Goal: Task Accomplishment & Management: Complete application form

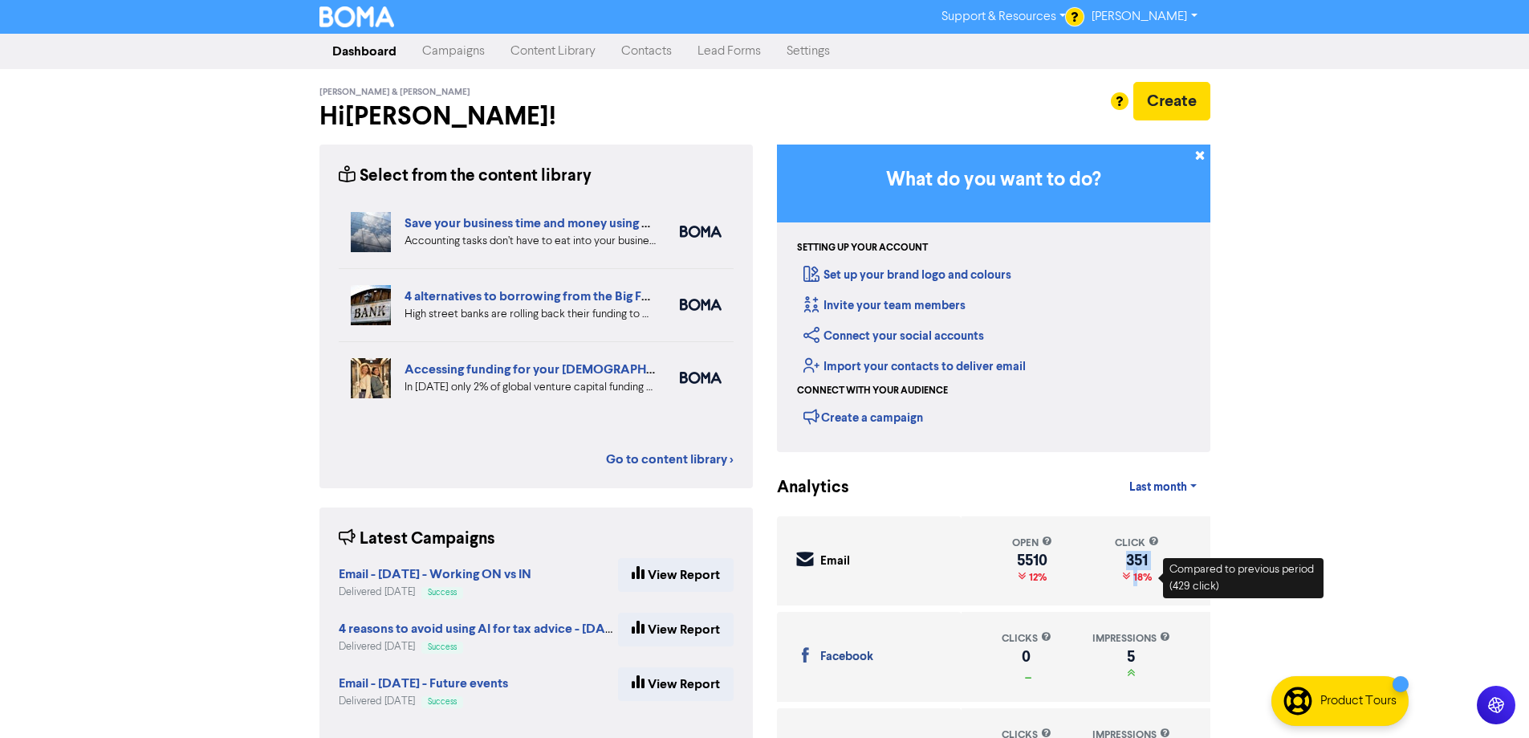
drag, startPoint x: 1141, startPoint y: 592, endPoint x: 1152, endPoint y: 541, distance: 52.6
click at [1152, 542] on div "open 5510 12% click 351 18%" at bounding box center [1086, 560] width 249 height 89
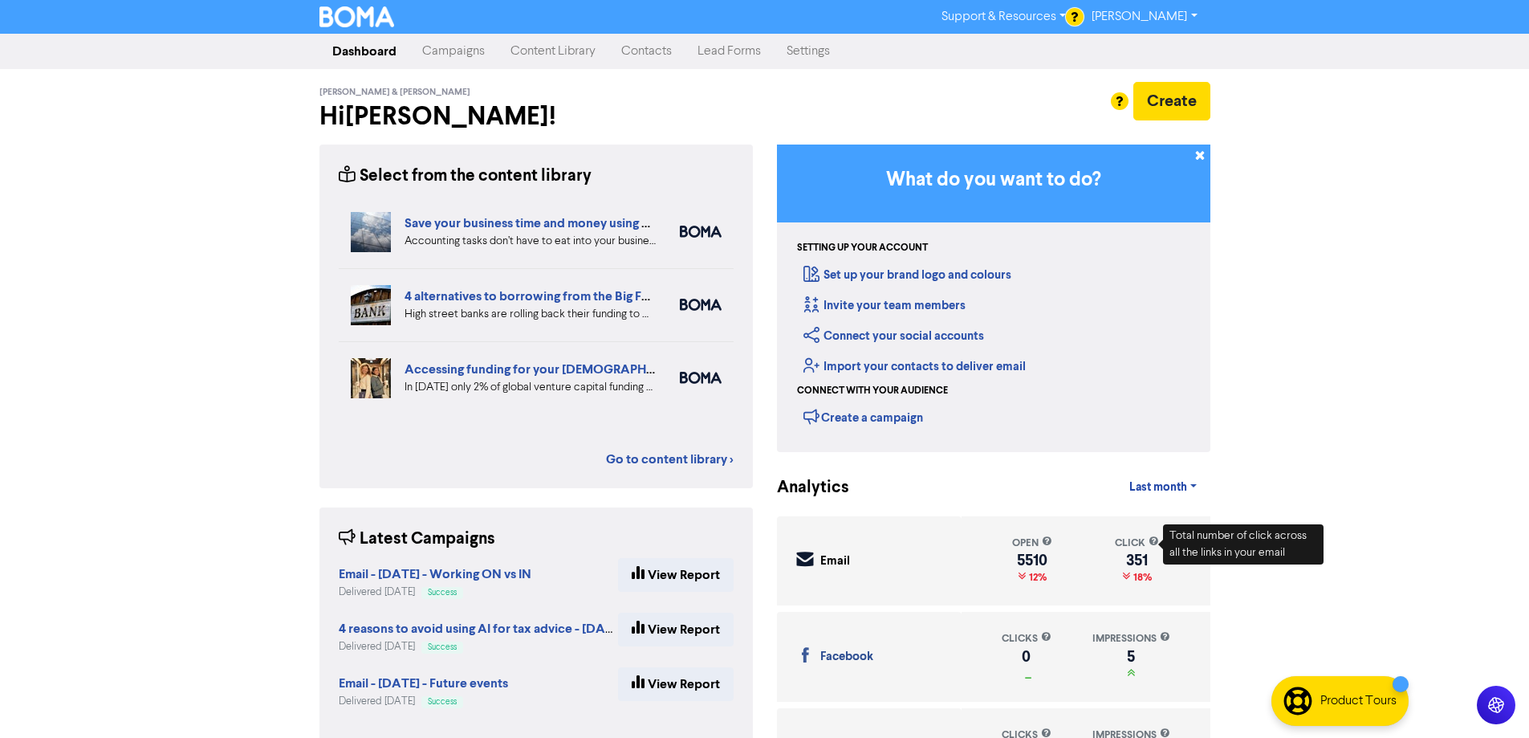
click at [136, 175] on div "Support & Resources Video Tutorials FAQ & Guides Marketing Education [PERSON_NA…" at bounding box center [764, 369] width 1529 height 738
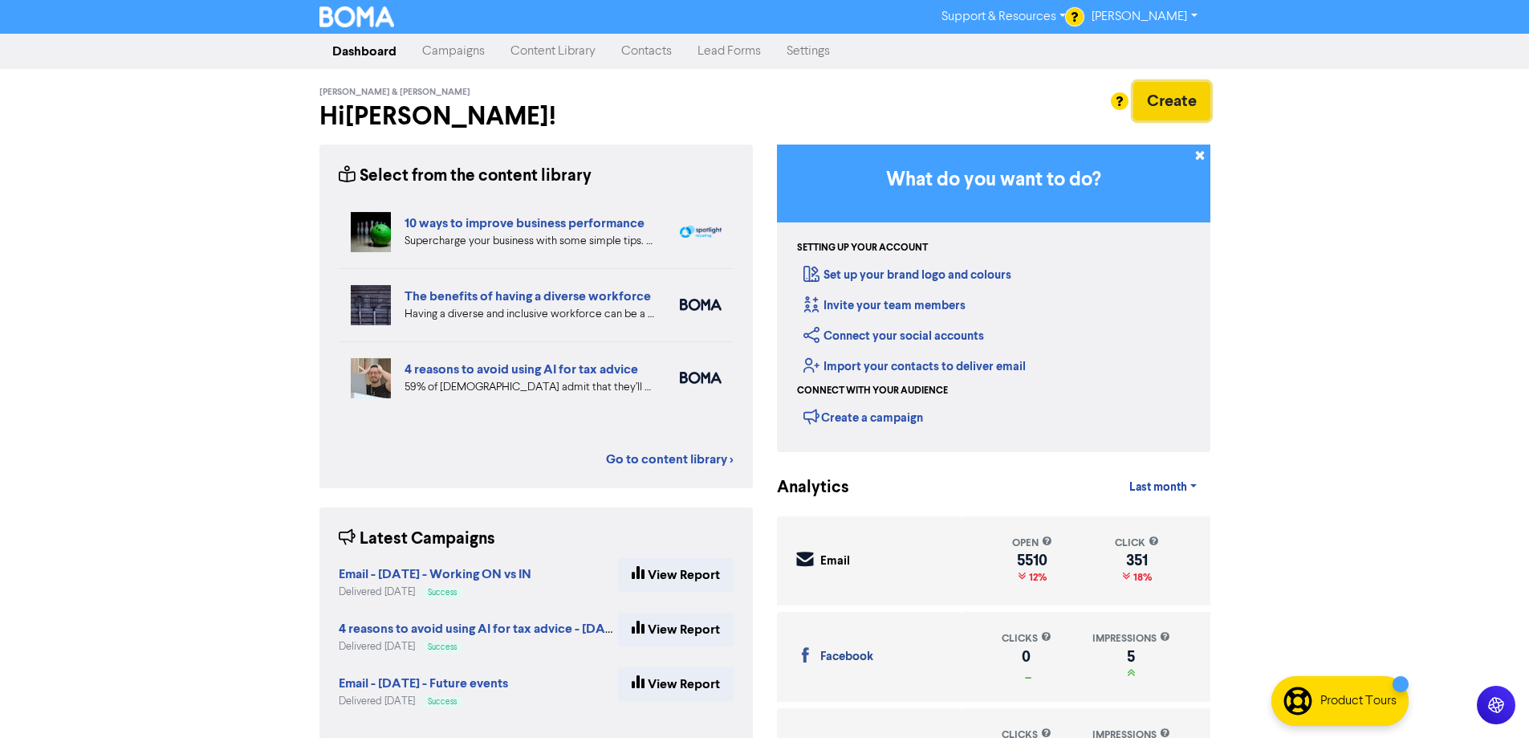
click at [1177, 99] on button "Create" at bounding box center [1171, 101] width 77 height 39
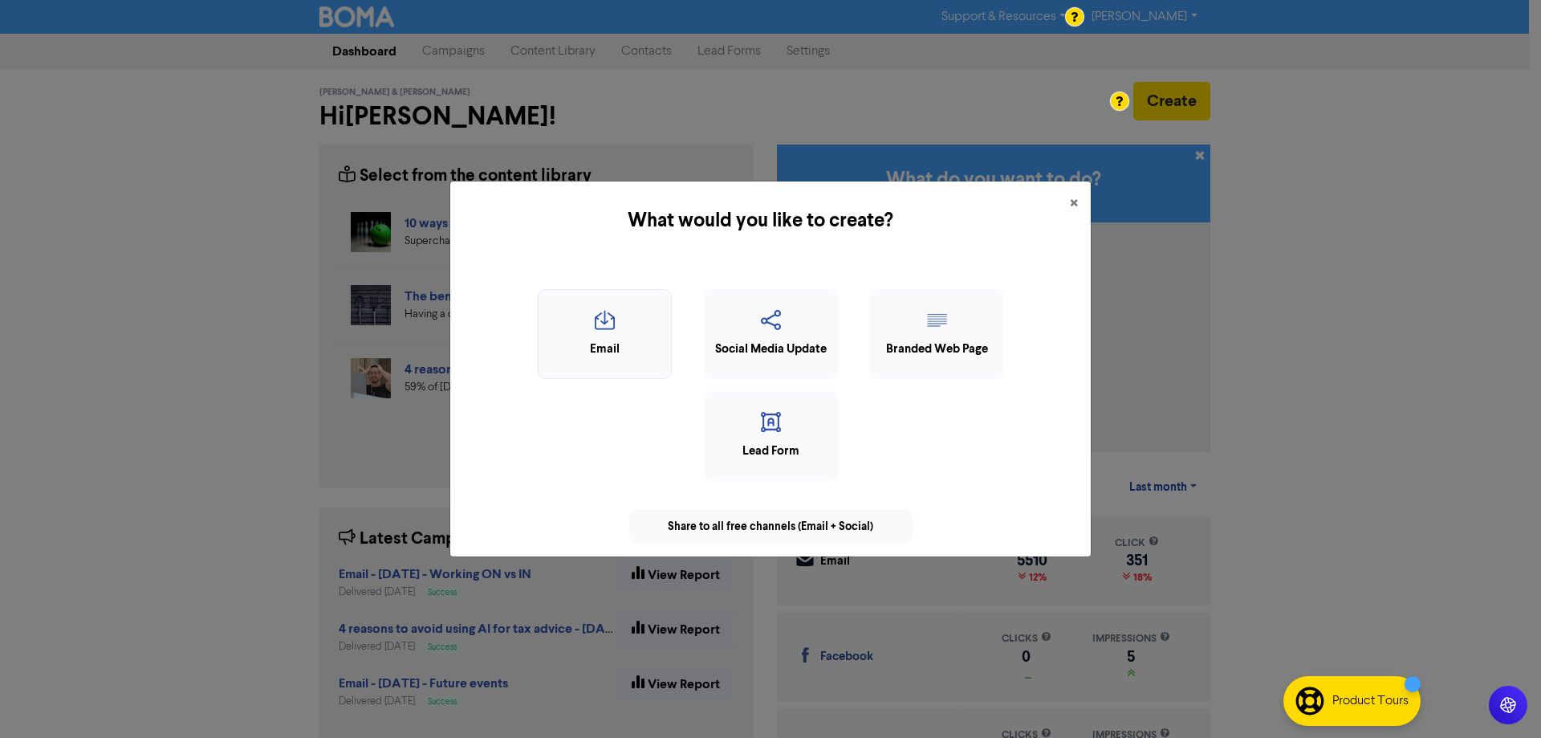
click at [615, 348] on div "Email" at bounding box center [605, 349] width 116 height 18
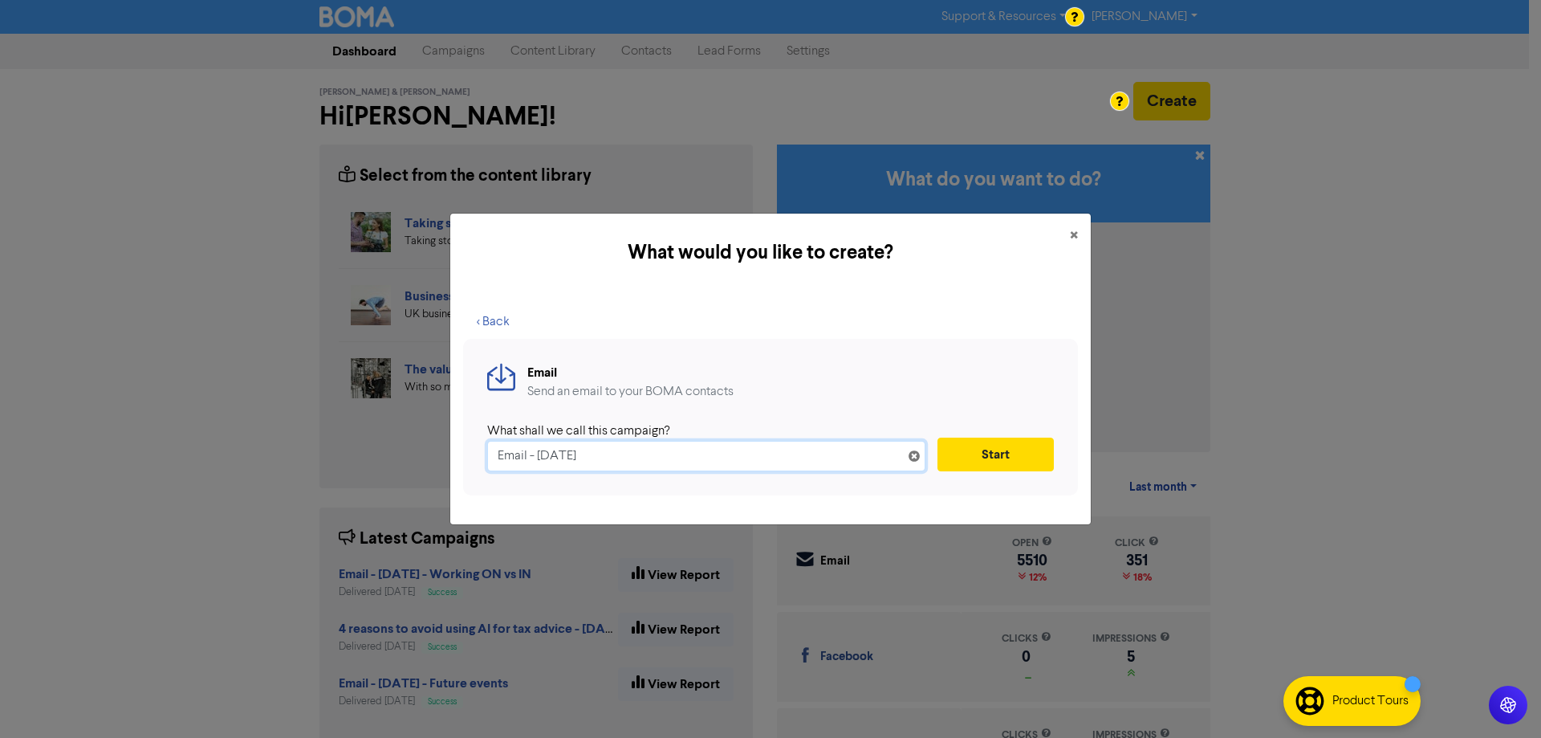
click at [544, 457] on input "Email - [DATE]" at bounding box center [706, 456] width 438 height 30
click at [679, 462] on input "Email - [DATE]" at bounding box center [706, 456] width 438 height 30
paste input "How much do you invest in your marketing?"
type input "Email - [DATE] - How much do you invest in your marketing?"
click at [984, 454] on button "Start" at bounding box center [995, 454] width 116 height 34
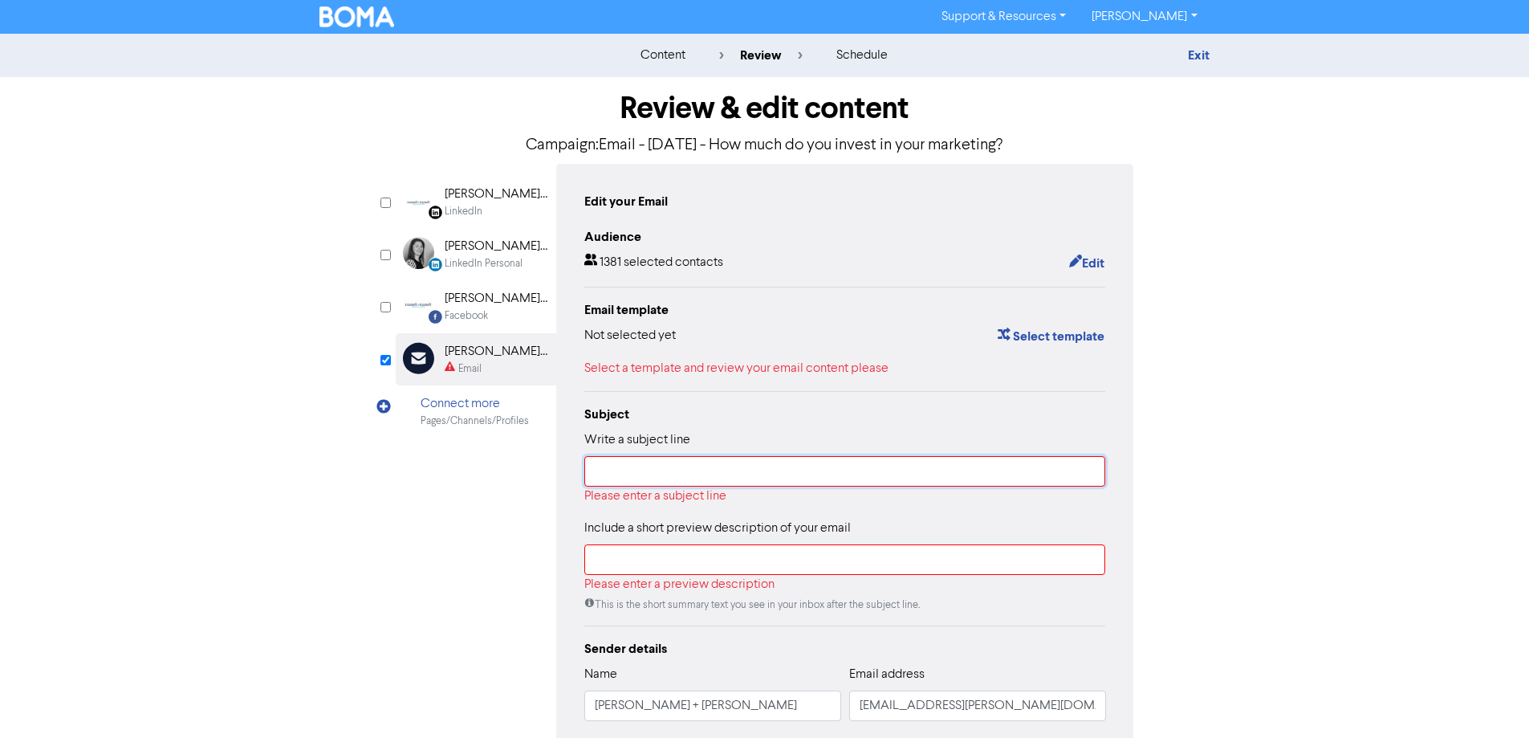
click at [968, 478] on input "text" at bounding box center [845, 471] width 522 height 30
paste input "How much do you invest in your marketing?"
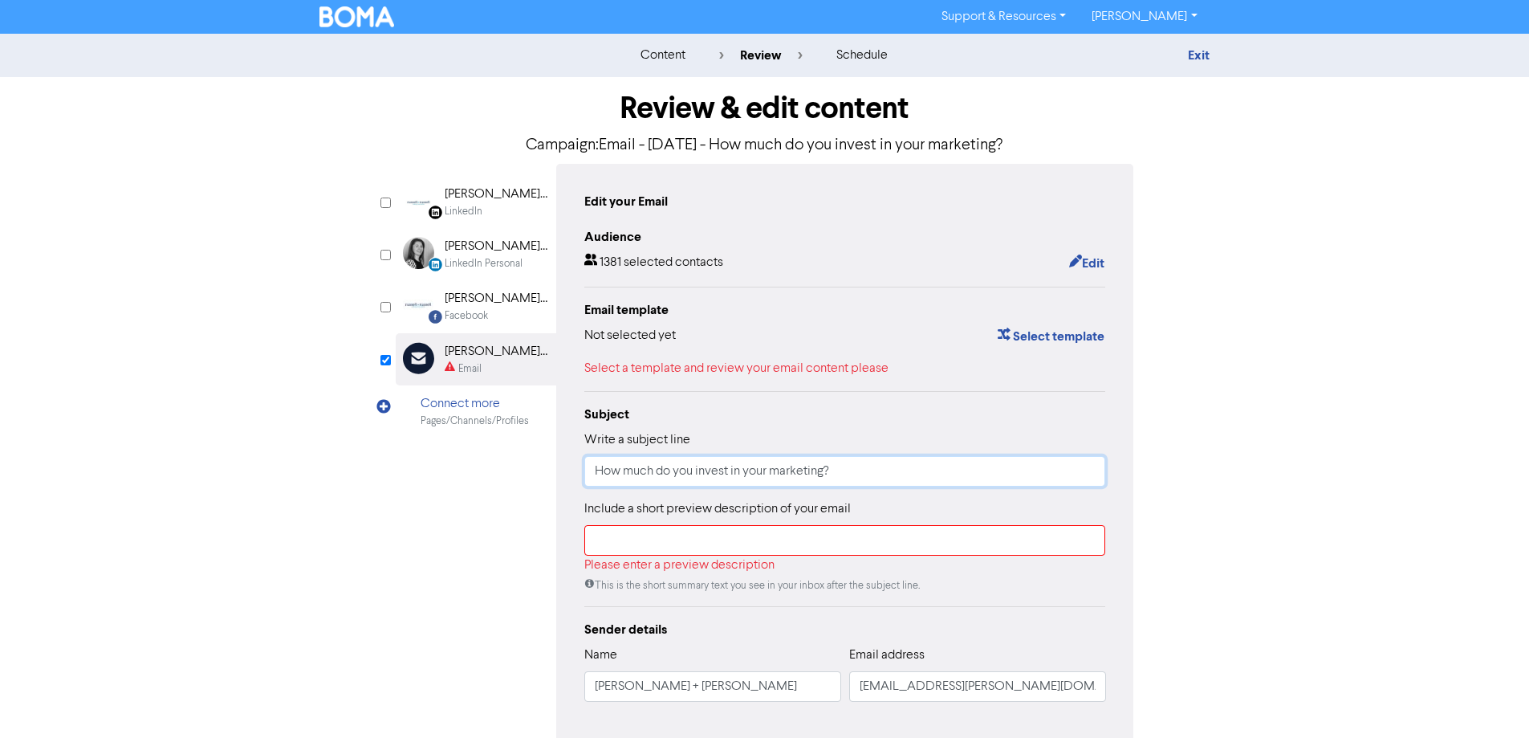
type input "How much do you invest in your marketing?"
click at [745, 558] on div "Please enter a preview description" at bounding box center [845, 564] width 522 height 19
click at [758, 547] on input "text" at bounding box center [845, 540] width 522 height 30
paste input "How much do you invest in your marketing?"
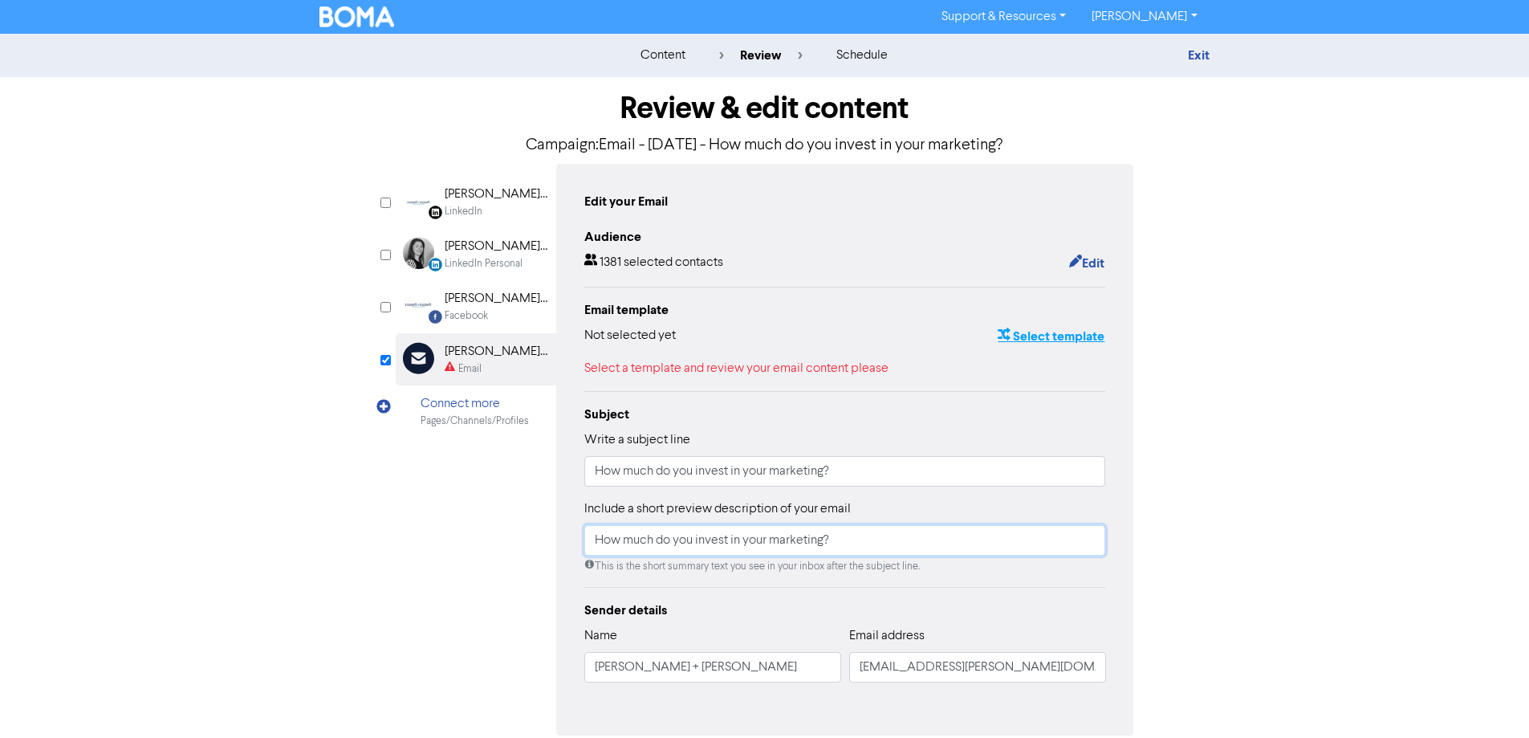
type input "How much do you invest in your marketing?"
click at [1042, 344] on button "Select template" at bounding box center [1051, 336] width 108 height 21
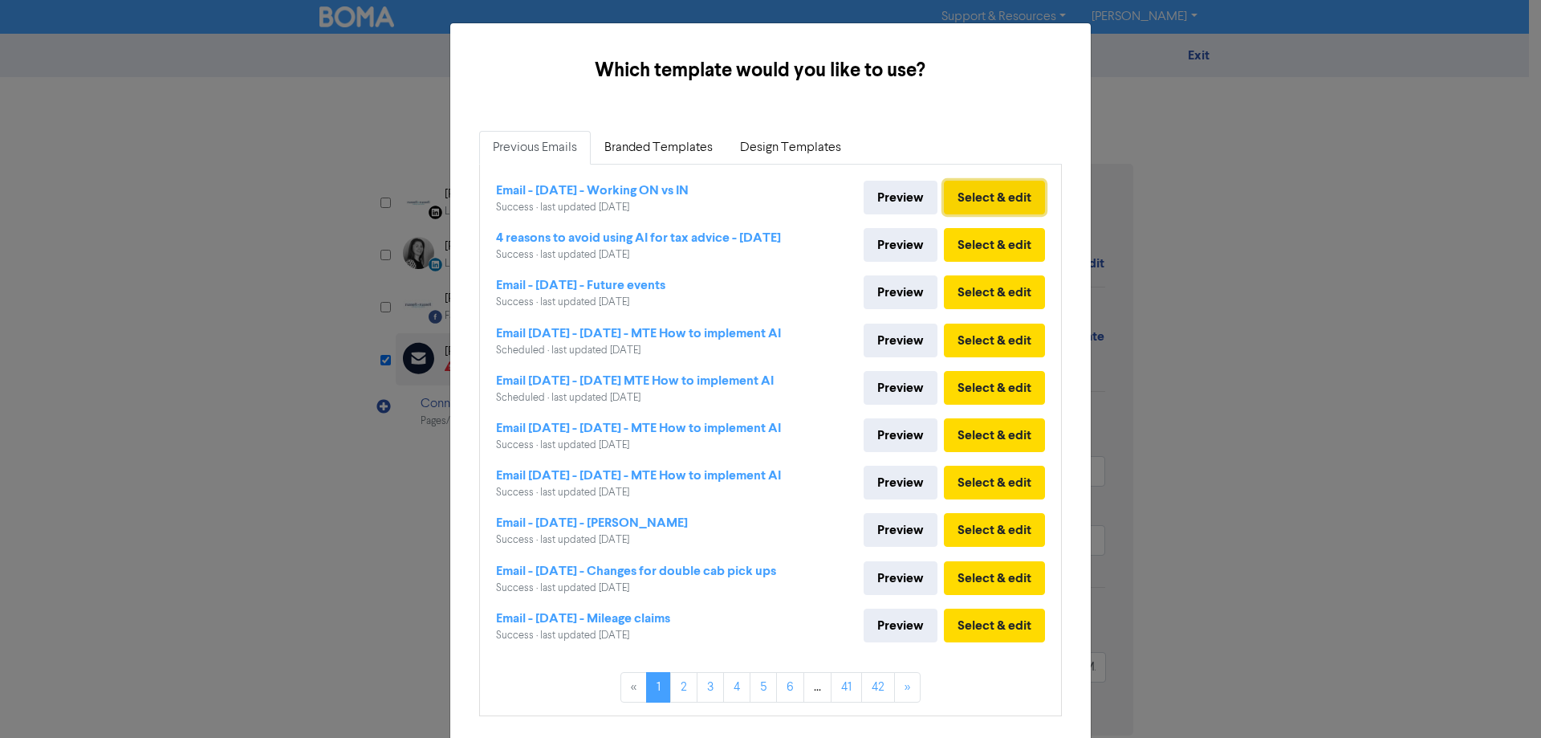
click at [986, 200] on button "Select & edit" at bounding box center [994, 198] width 101 height 34
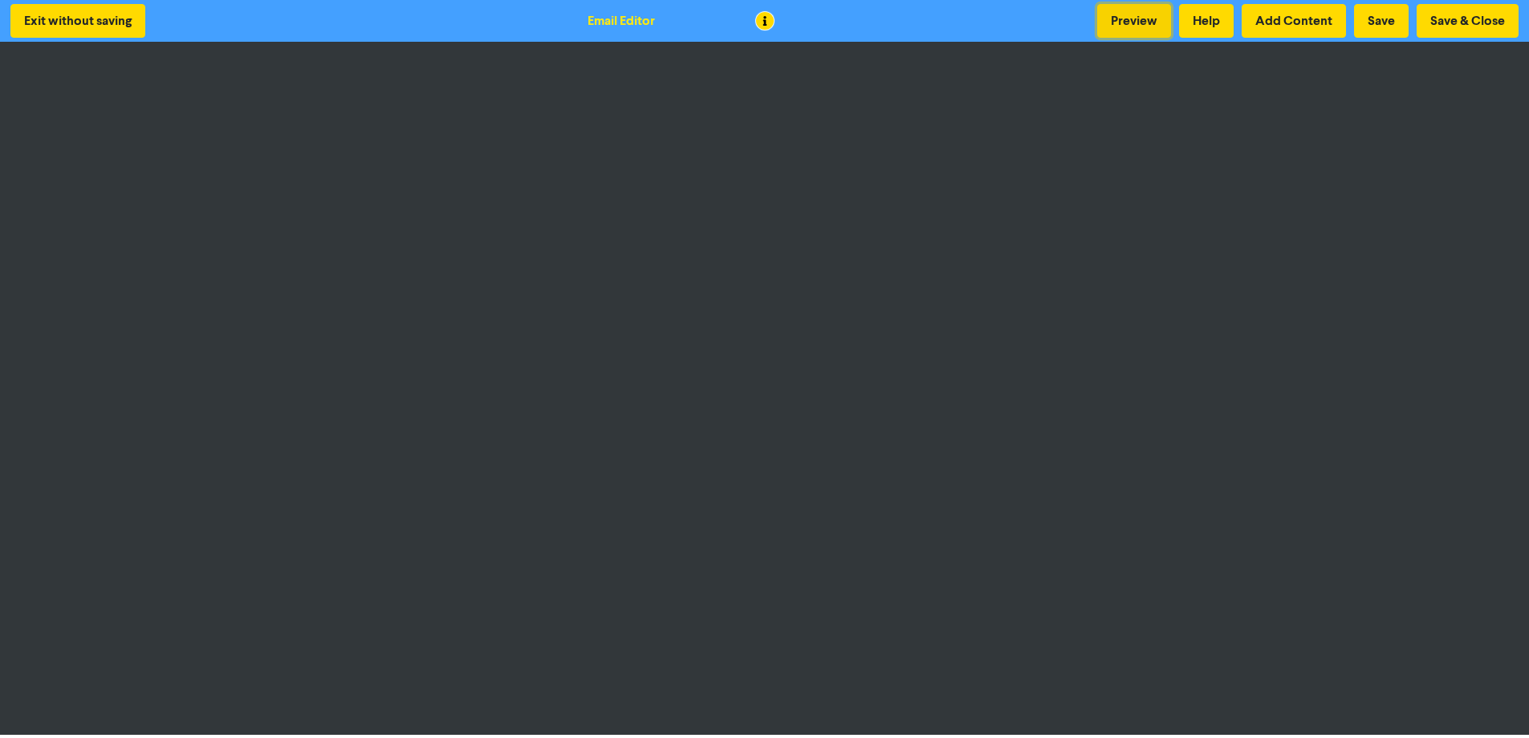
click at [1145, 21] on button "Preview" at bounding box center [1134, 21] width 74 height 34
click at [1132, 10] on button "Preview" at bounding box center [1134, 21] width 74 height 34
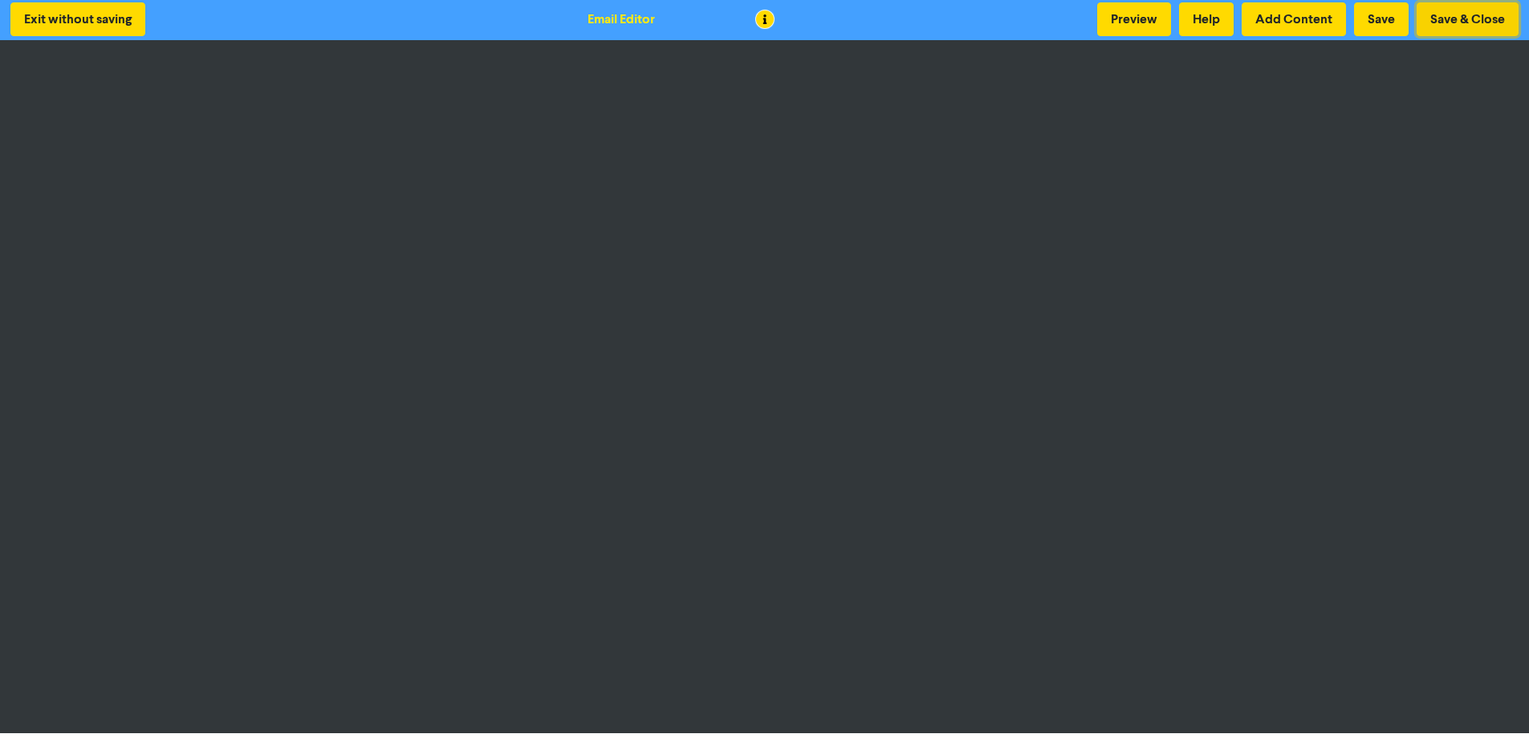
click at [1471, 19] on button "Save & Close" at bounding box center [1468, 19] width 102 height 34
click at [1469, 18] on button "Save & Close" at bounding box center [1468, 19] width 102 height 34
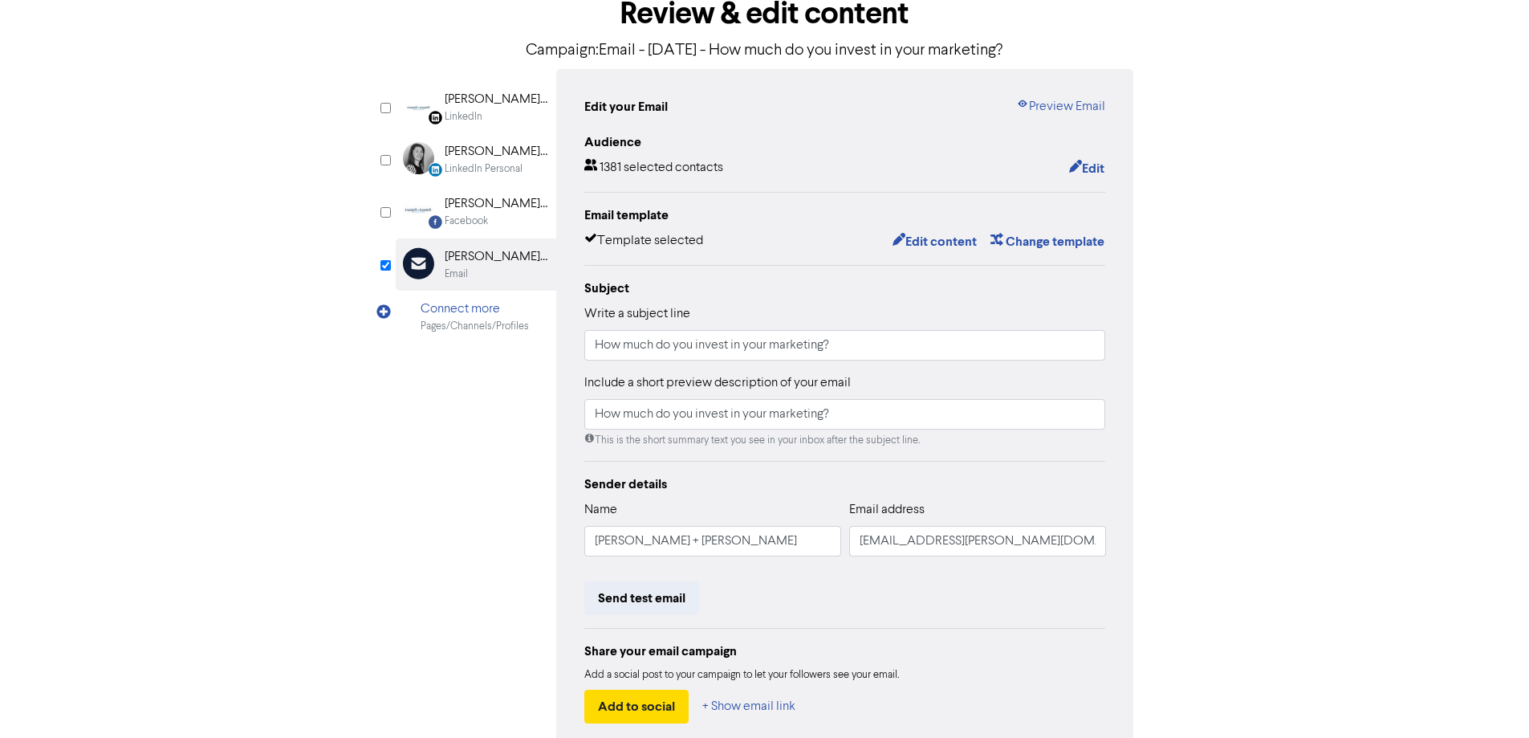
scroll to position [182, 0]
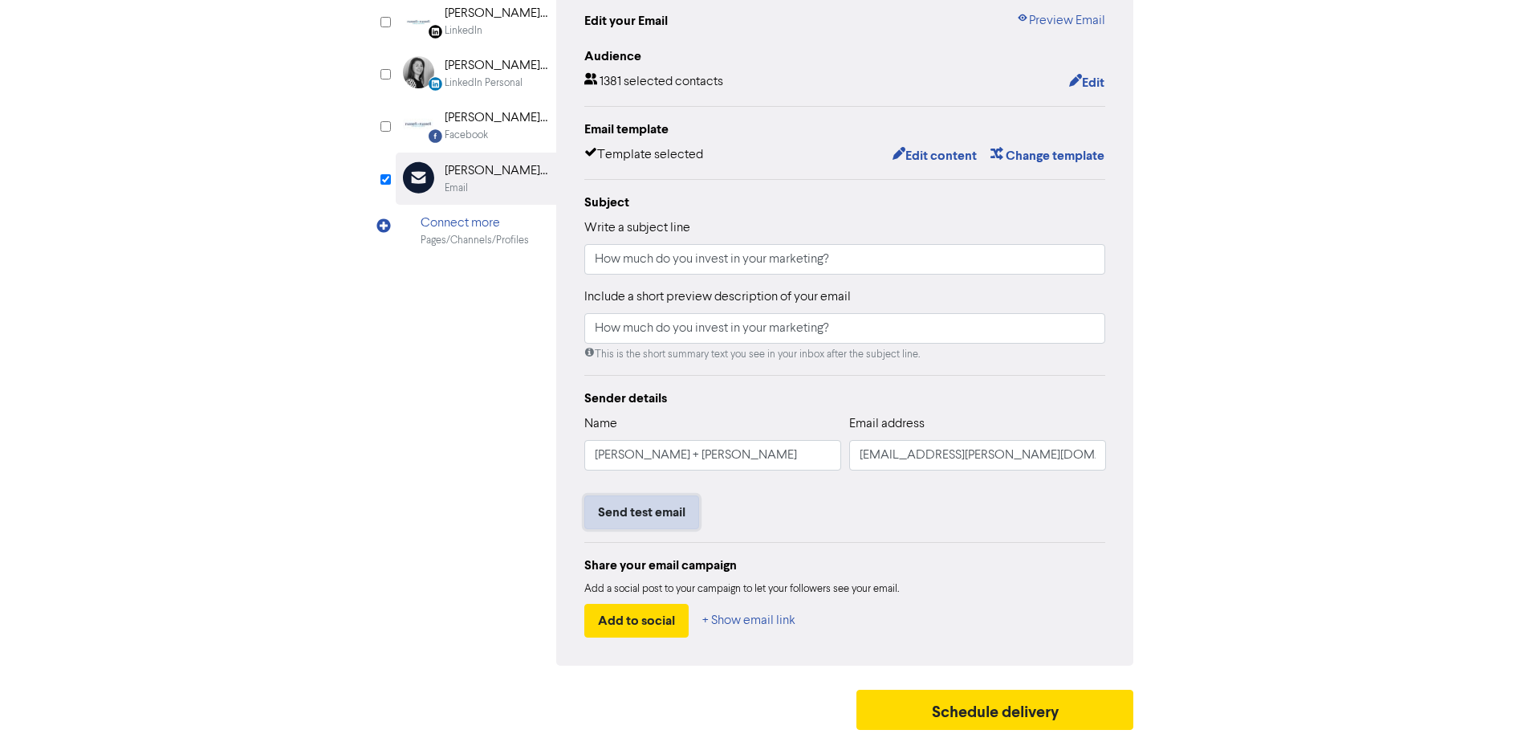
click at [662, 496] on button "Send test email" at bounding box center [641, 512] width 115 height 34
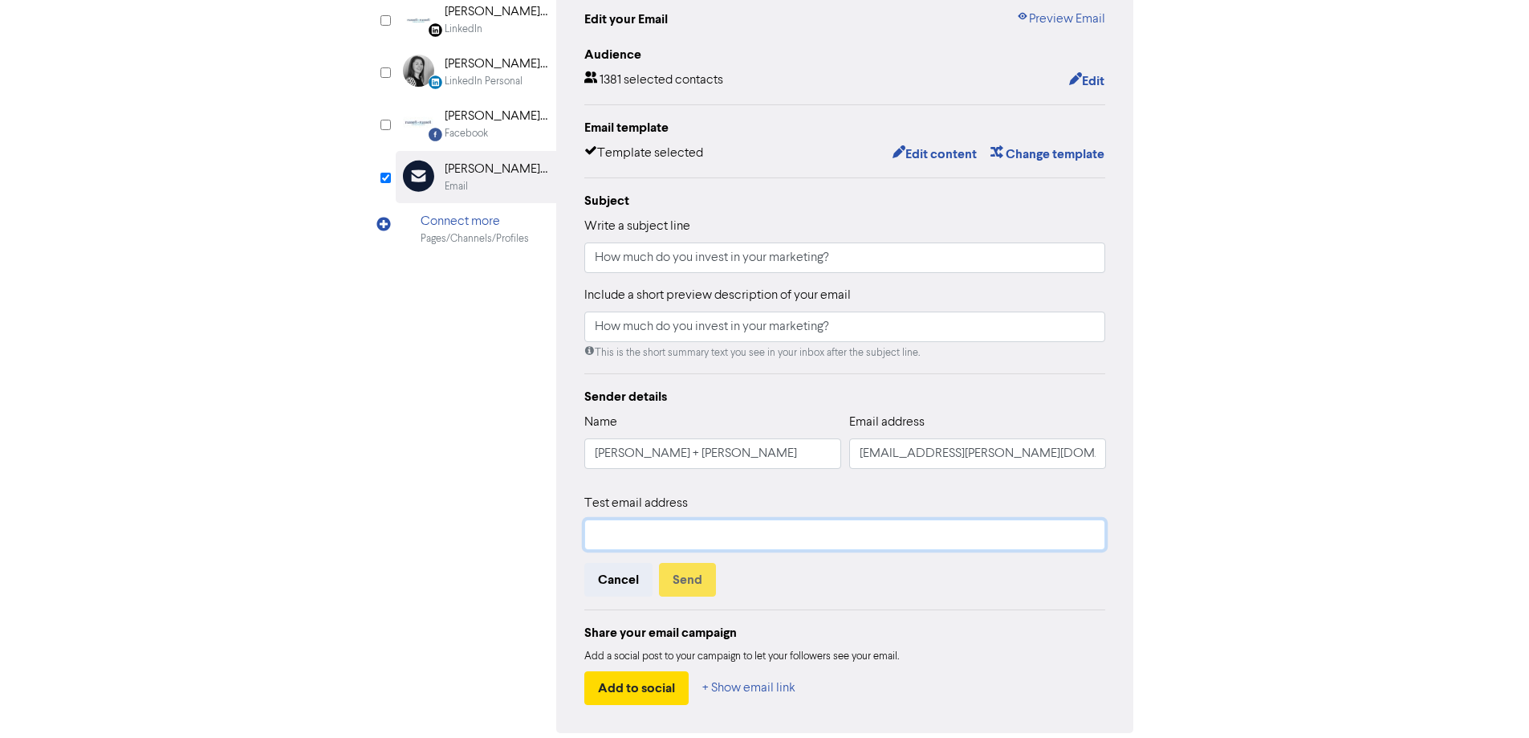
click at [670, 539] on input "text" at bounding box center [845, 534] width 522 height 30
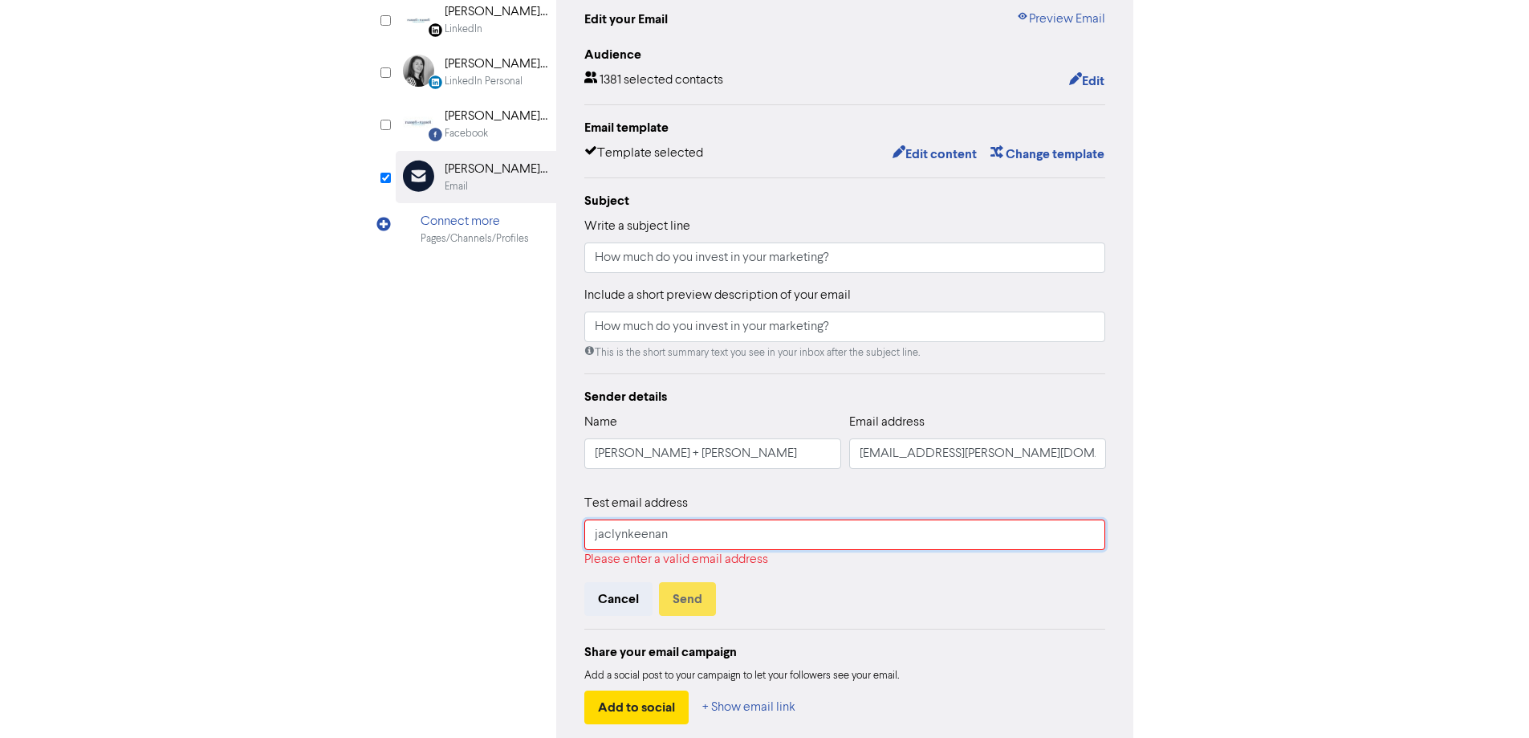
click at [677, 547] on input "jaclynkeenan" at bounding box center [845, 534] width 522 height 30
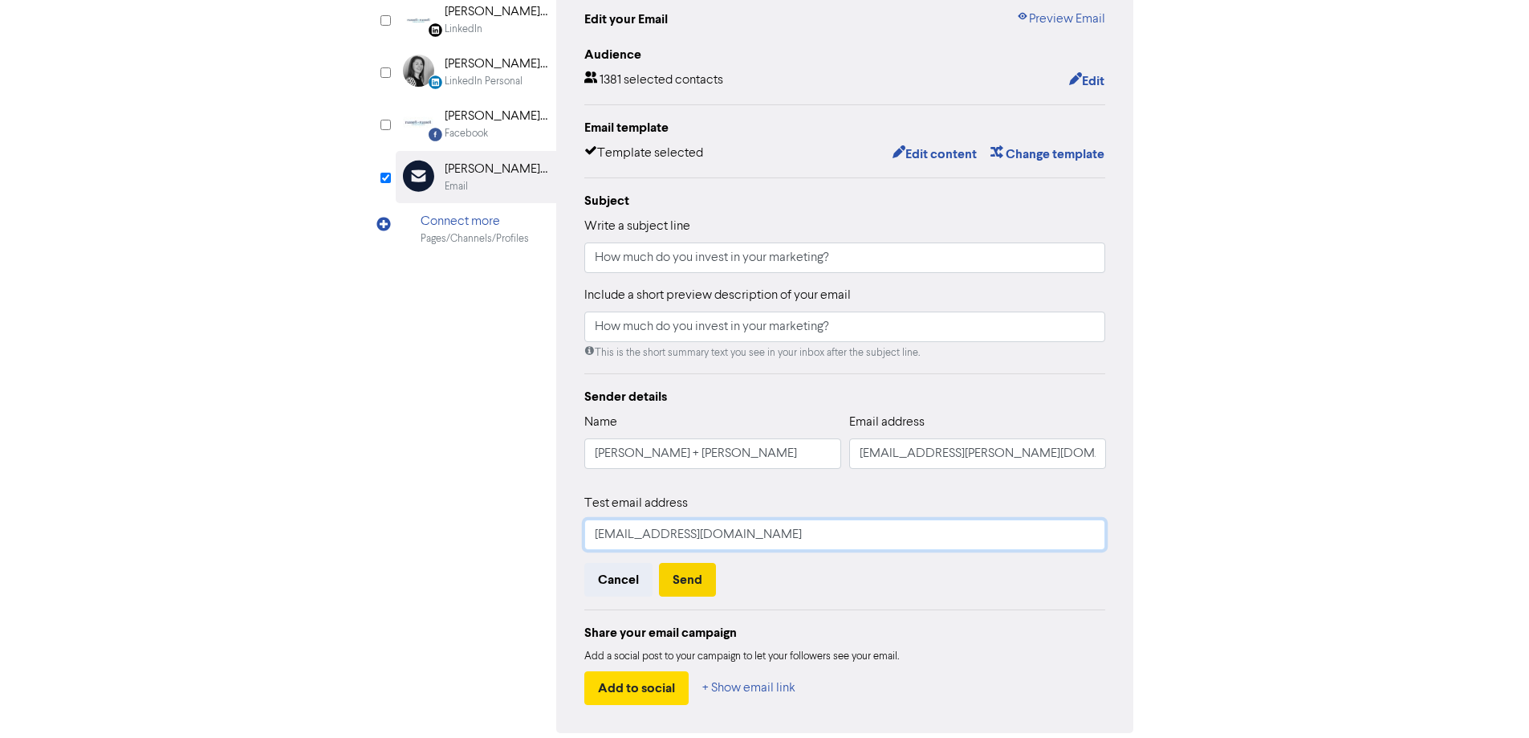
type input "[EMAIL_ADDRESS][DOMAIN_NAME]"
click at [697, 583] on button "Send" at bounding box center [687, 580] width 57 height 34
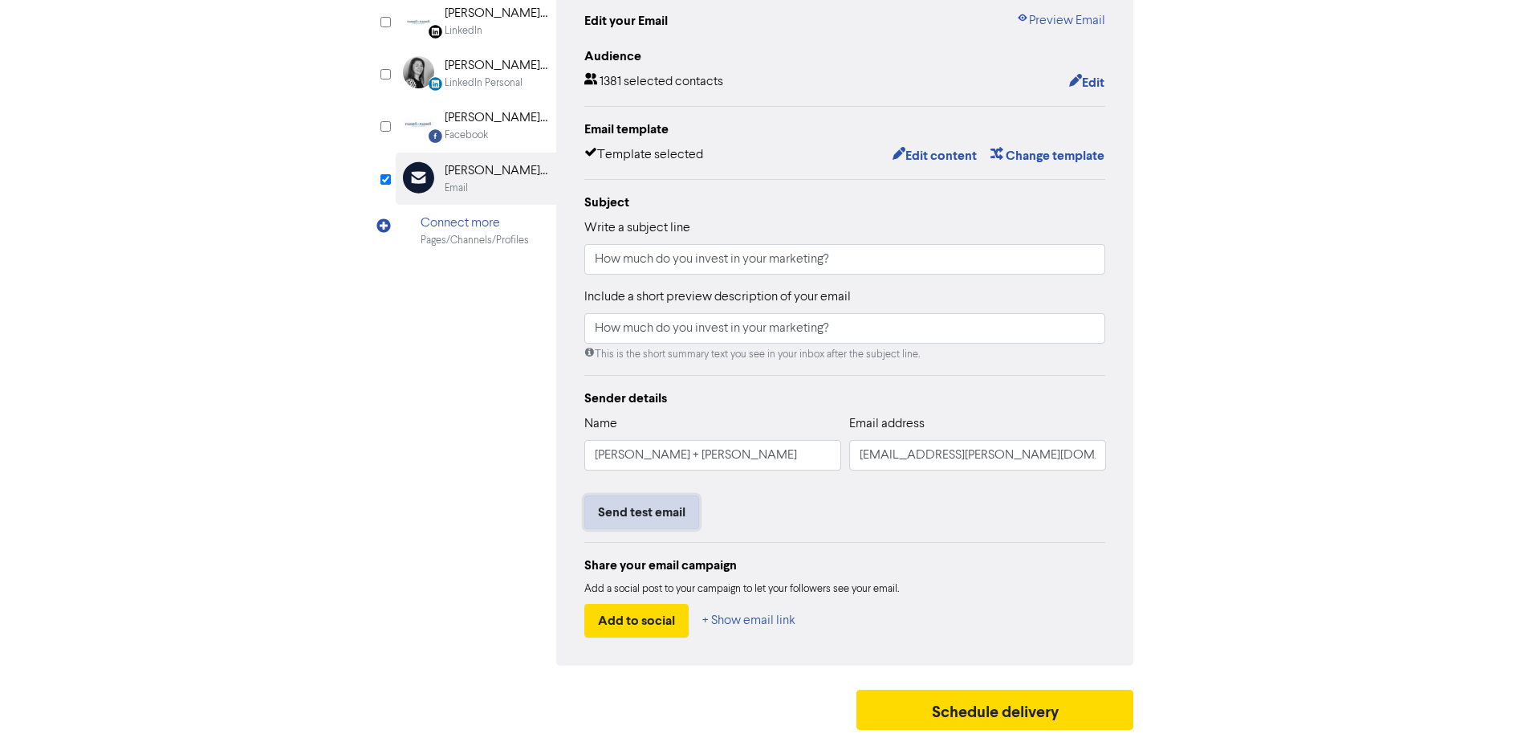
click at [642, 510] on button "Send test email" at bounding box center [641, 512] width 115 height 34
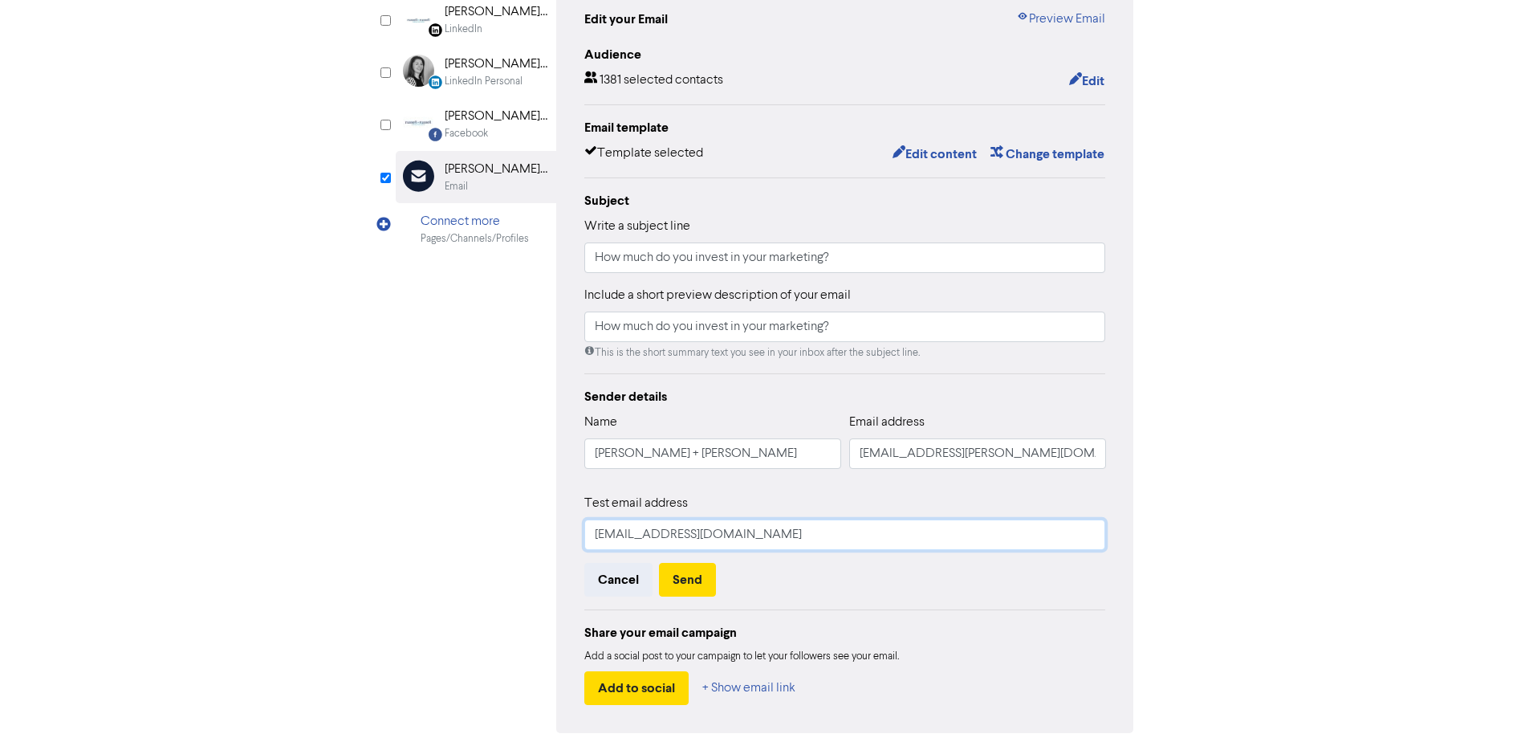
click at [665, 535] on input "[EMAIL_ADDRESS][DOMAIN_NAME]" at bounding box center [845, 534] width 522 height 30
drag, startPoint x: 771, startPoint y: 531, endPoint x: 189, endPoint y: 532, distance: 581.1
click at [191, 535] on div "content review schedule Exit Review & edit content Campaign: Email - [DATE] - H…" at bounding box center [764, 329] width 1529 height 954
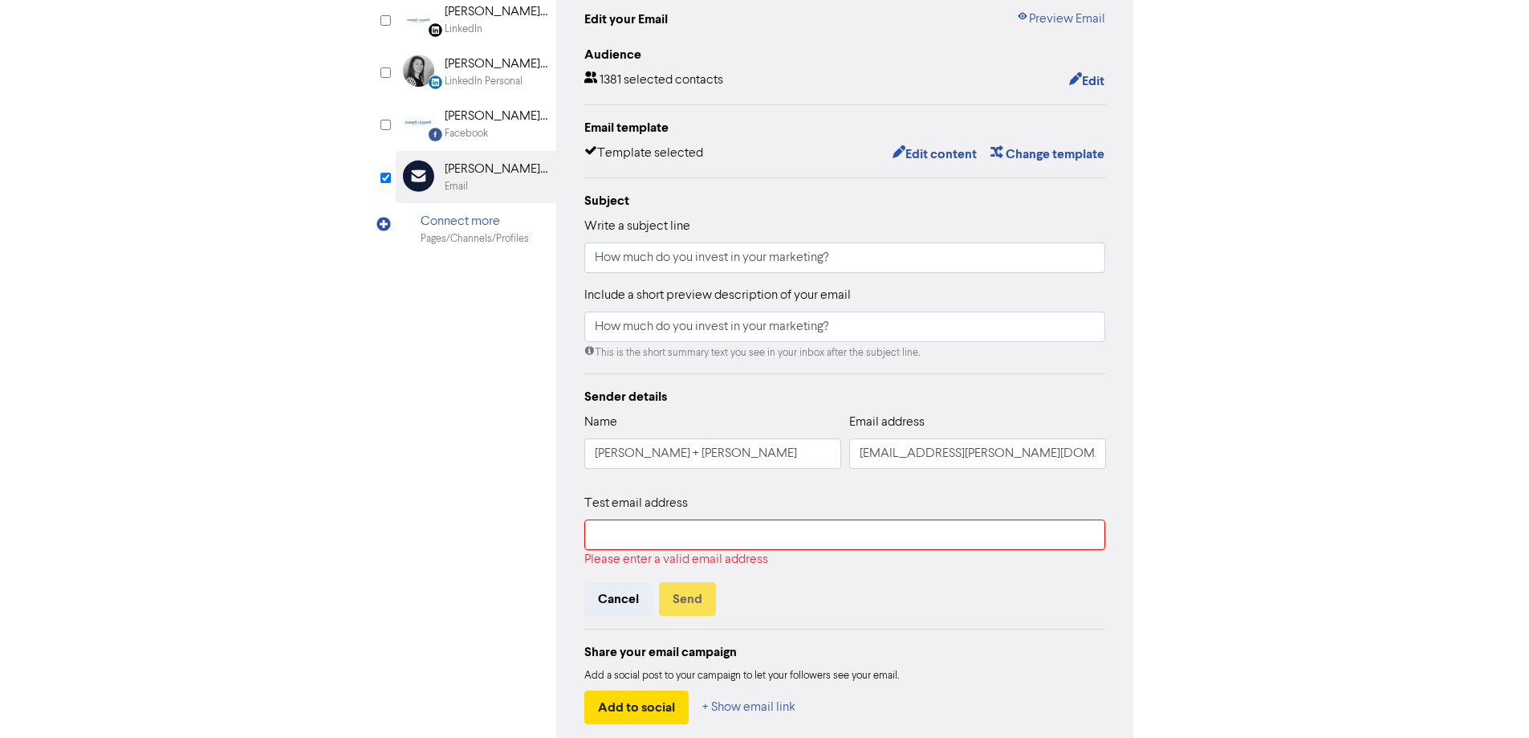
click at [401, 514] on div "LinkedIn Page Created with Sketch. [PERSON_NAME] + [PERSON_NAME] LinkedIn Perso…" at bounding box center [765, 367] width 738 height 771
click at [678, 531] on input "text" at bounding box center [845, 534] width 522 height 30
type input "[PERSON_NAME][EMAIL_ADDRESS][PERSON_NAME][PERSON_NAME][DOMAIN_NAME]"
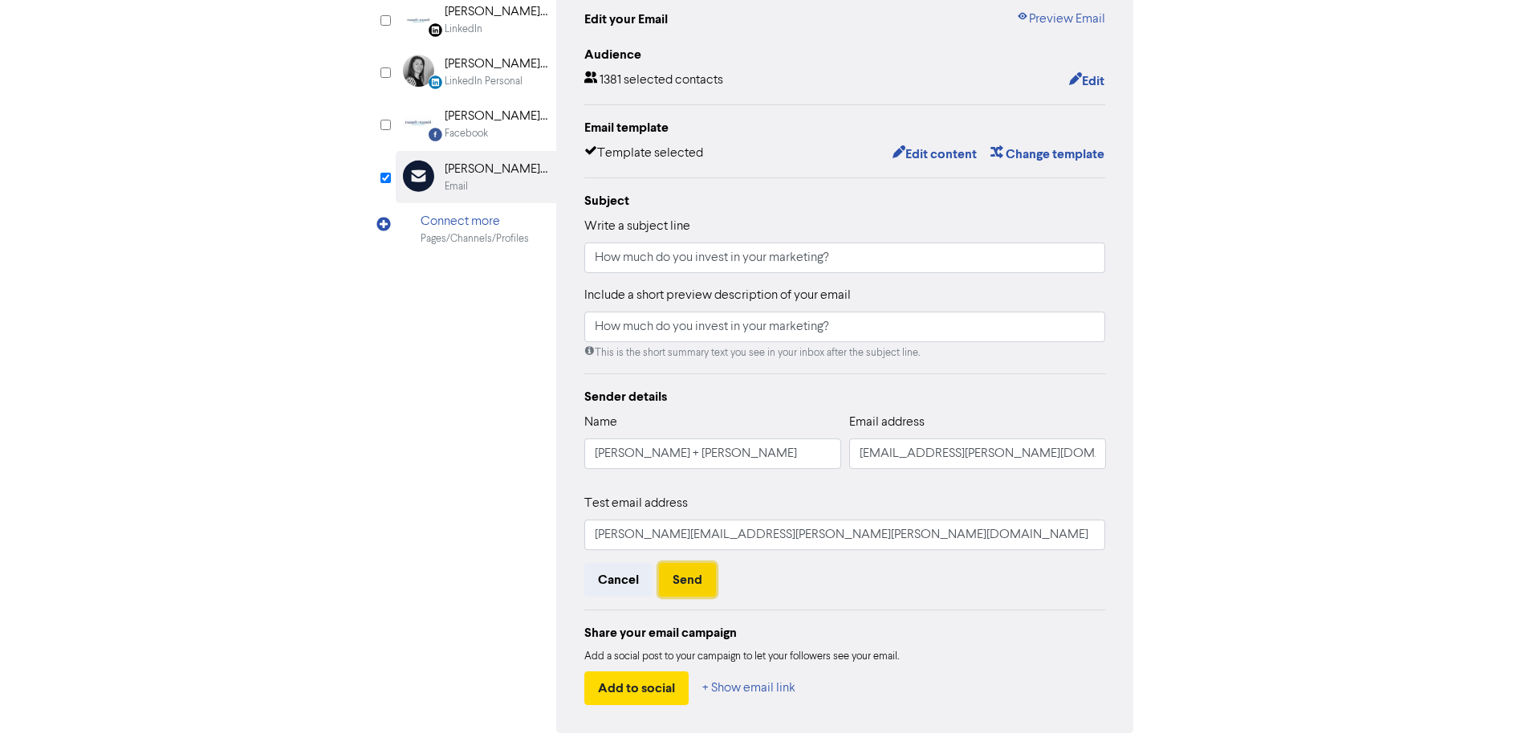
click at [691, 585] on button "Send" at bounding box center [687, 580] width 57 height 34
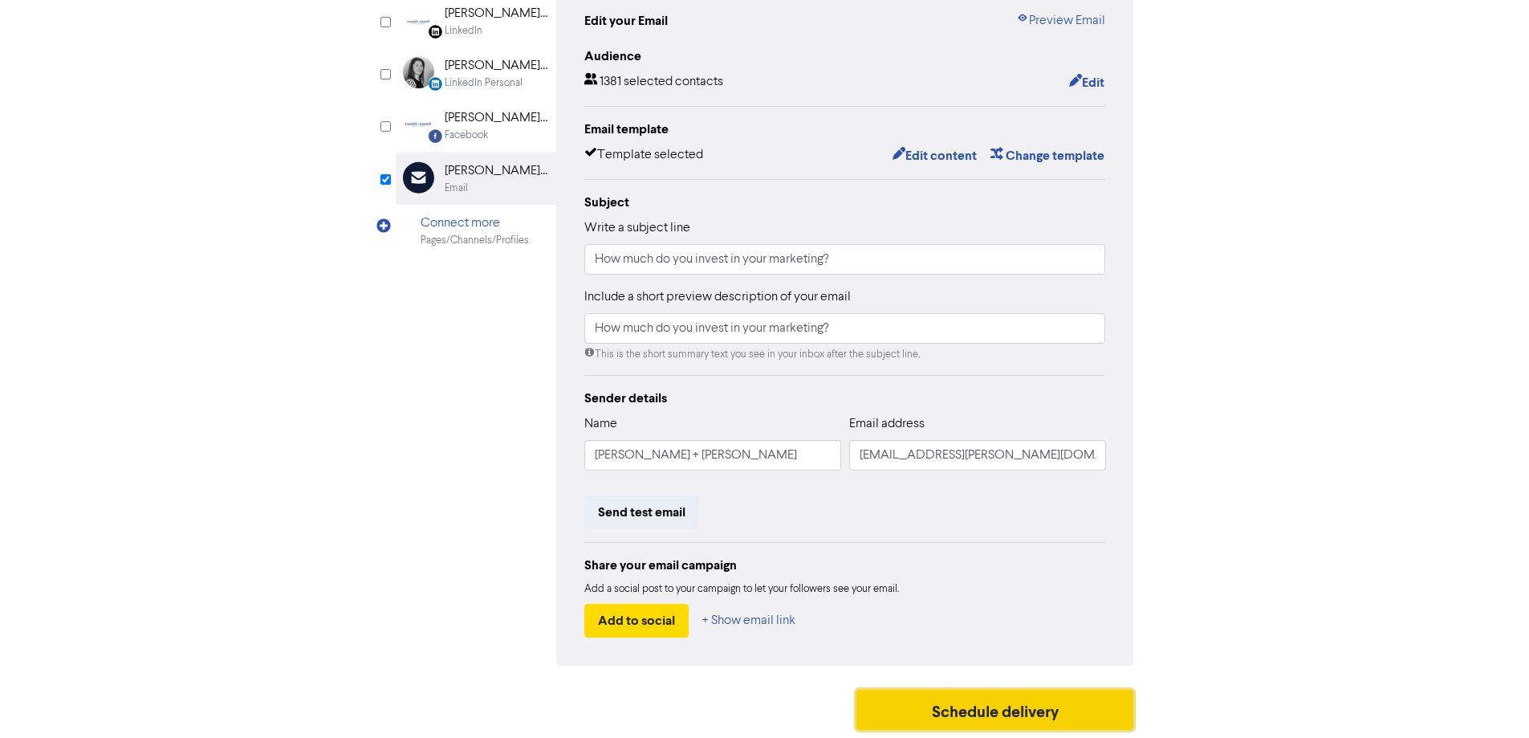
click at [1008, 710] on button "Schedule delivery" at bounding box center [995, 709] width 278 height 40
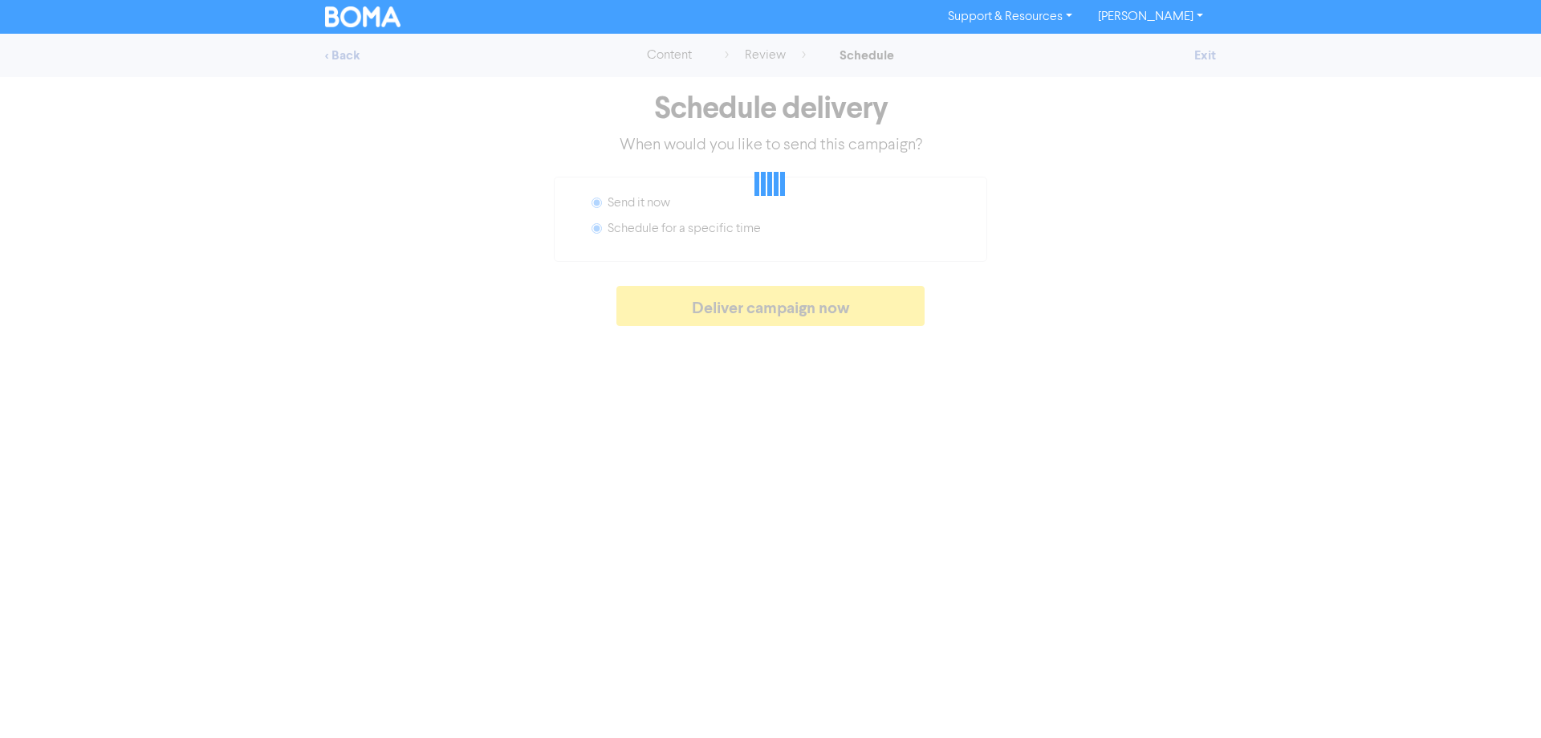
radio input "false"
radio input "true"
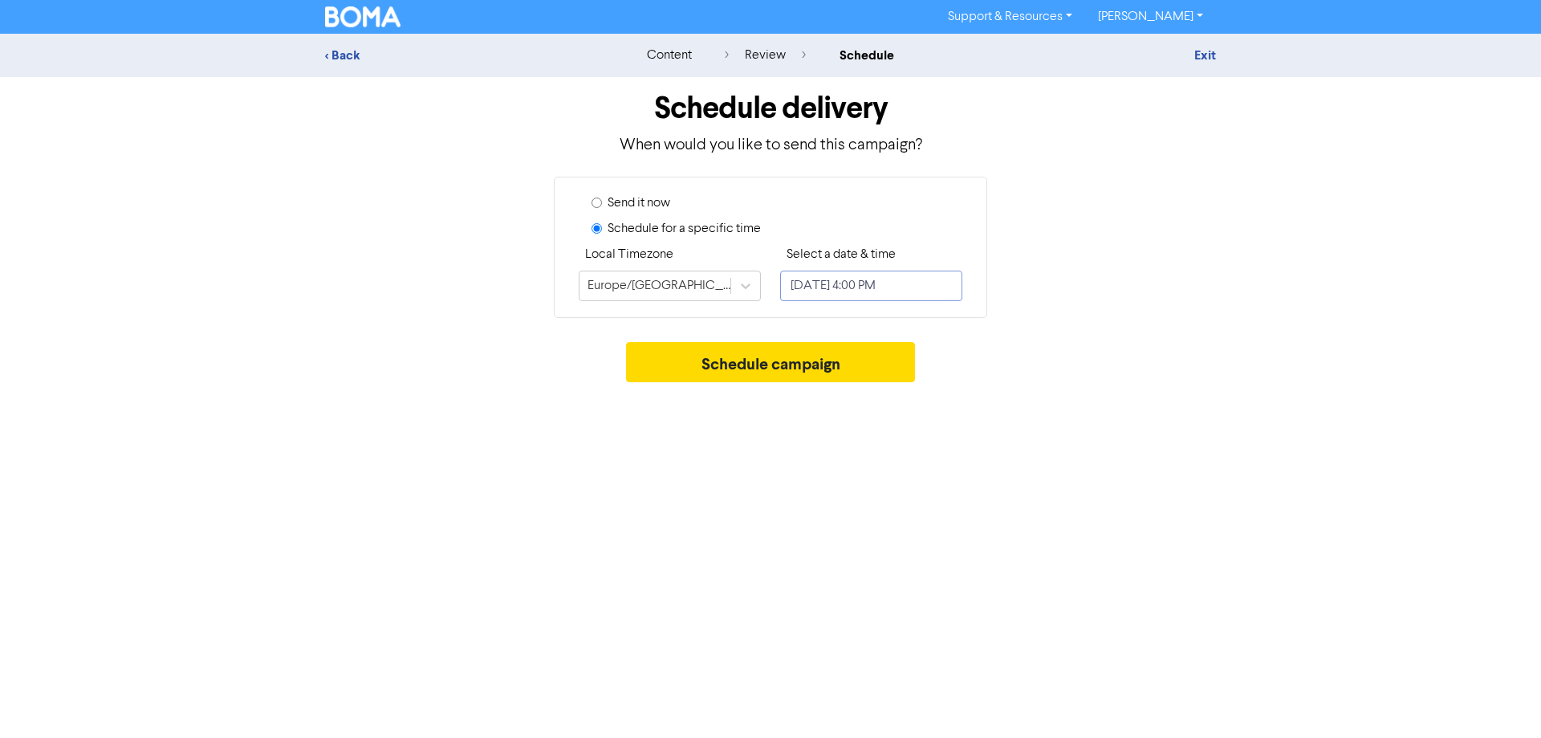
click at [862, 295] on input "[DATE] 4:00 PM" at bounding box center [871, 285] width 182 height 30
select select "9"
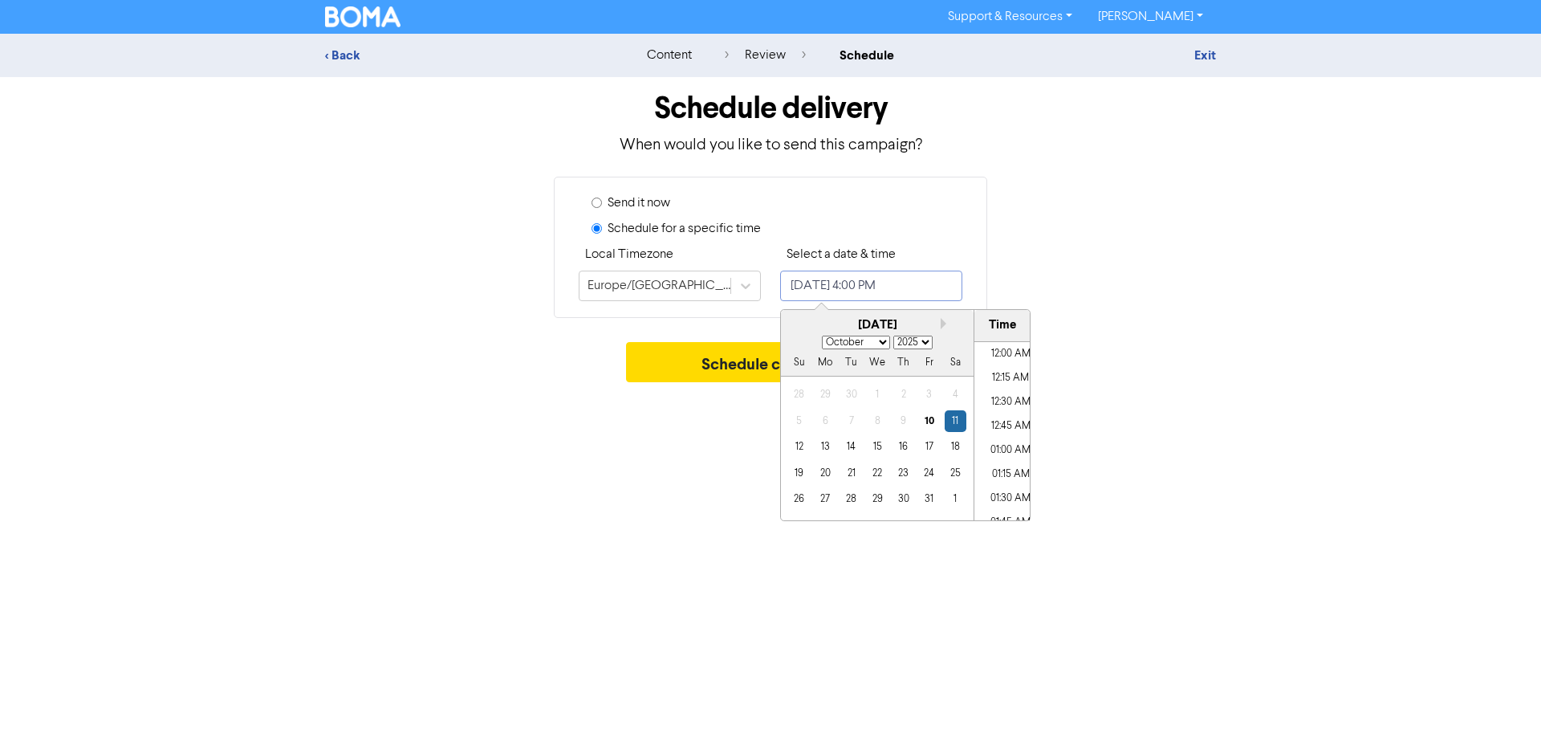
scroll to position [1464, 0]
click at [848, 449] on div "14" at bounding box center [851, 447] width 22 height 22
click at [1000, 451] on li "08:45 AM" at bounding box center [1010, 455] width 72 height 24
type input "[DATE] 8:45 AM"
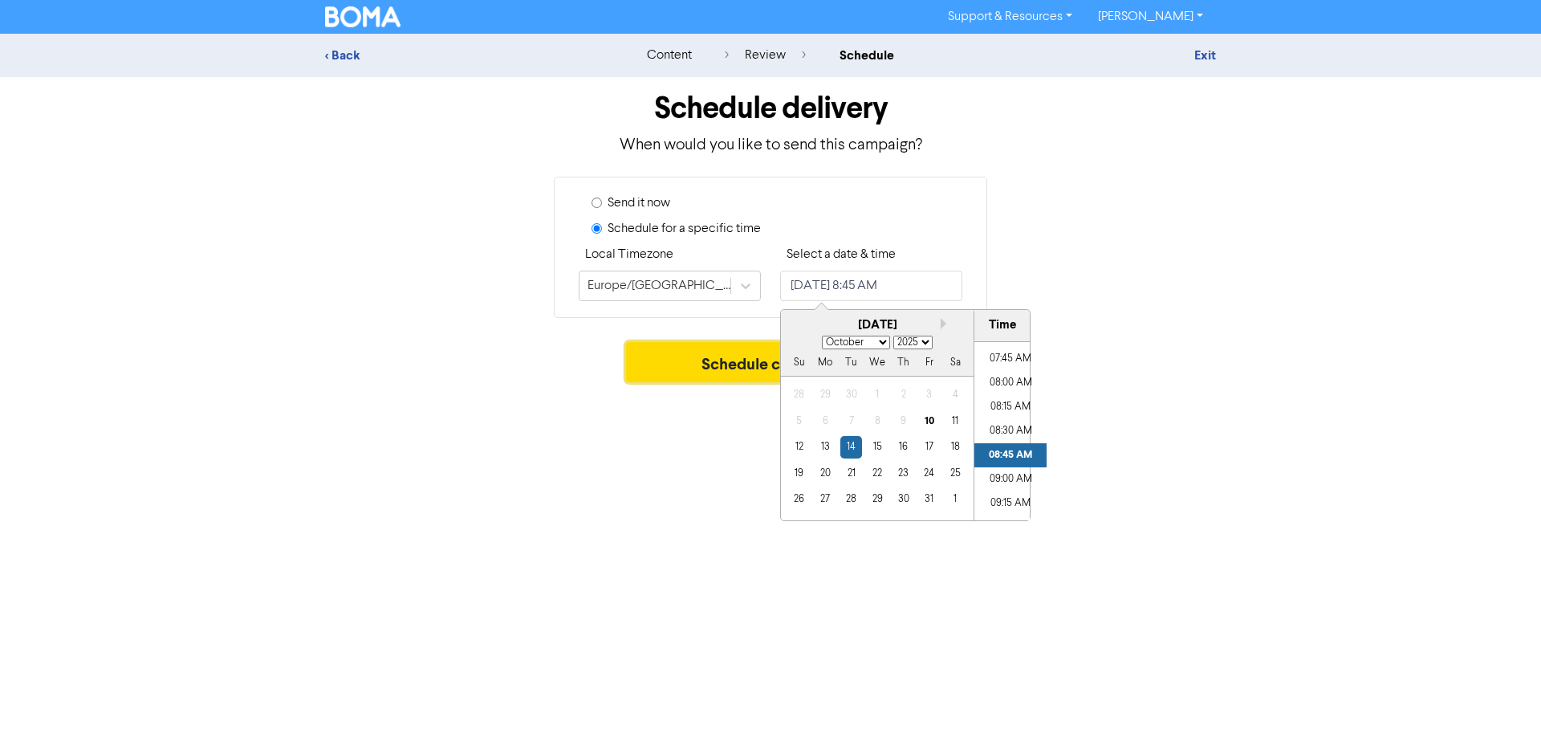
click at [732, 358] on button "Schedule campaign" at bounding box center [771, 362] width 290 height 40
